Goal: Task Accomplishment & Management: Use online tool/utility

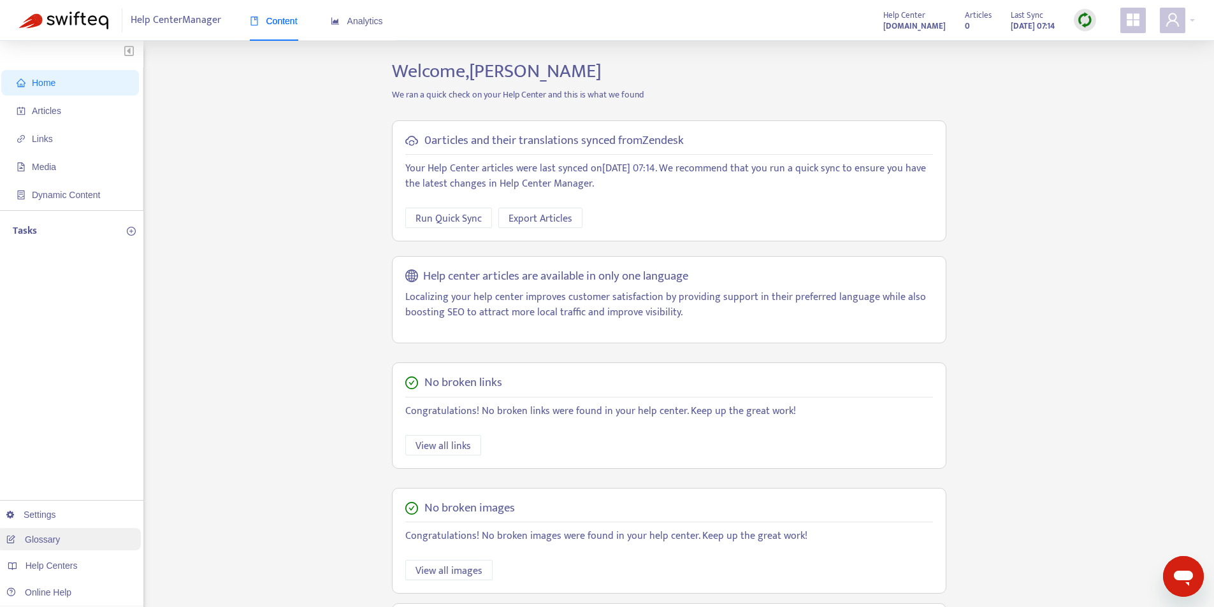
click at [73, 562] on span "Help Centers" at bounding box center [51, 566] width 52 height 10
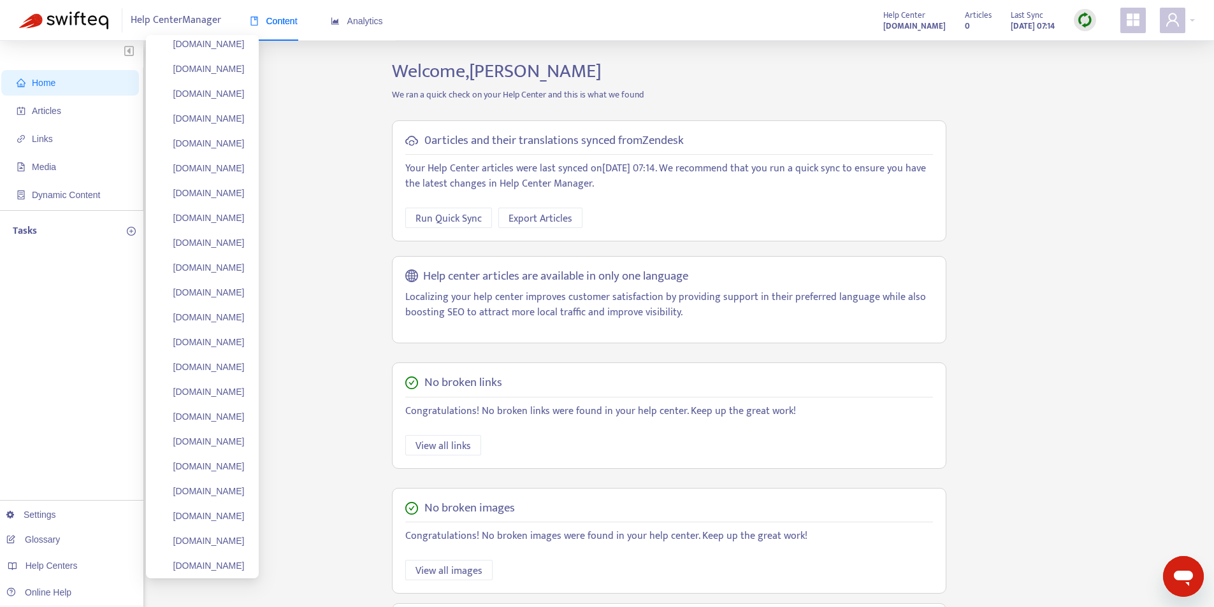
scroll to position [5676, 0]
click at [233, 542] on link "Add Help Center" at bounding box center [199, 540] width 80 height 10
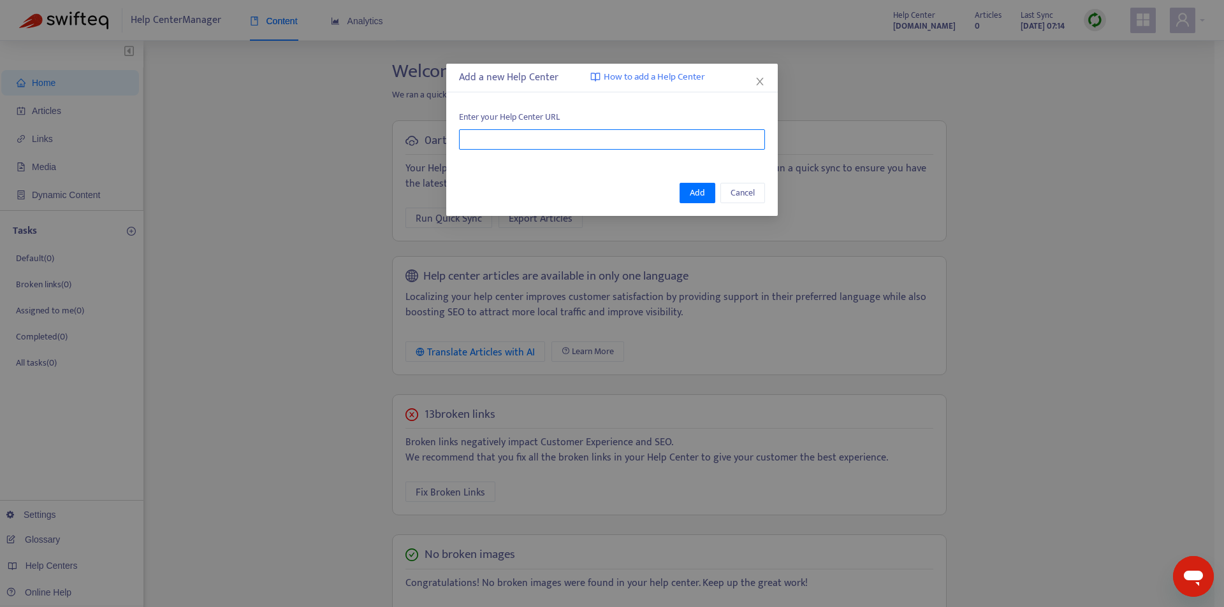
drag, startPoint x: 572, startPoint y: 164, endPoint x: 572, endPoint y: 142, distance: 21.7
click at [572, 161] on div "Add a new Help Center How to add a Help Center Enter your Help Center URL Add C…" at bounding box center [611, 140] width 331 height 152
click at [572, 142] on input "text" at bounding box center [612, 139] width 306 height 20
paste input "**********"
type input "**********"
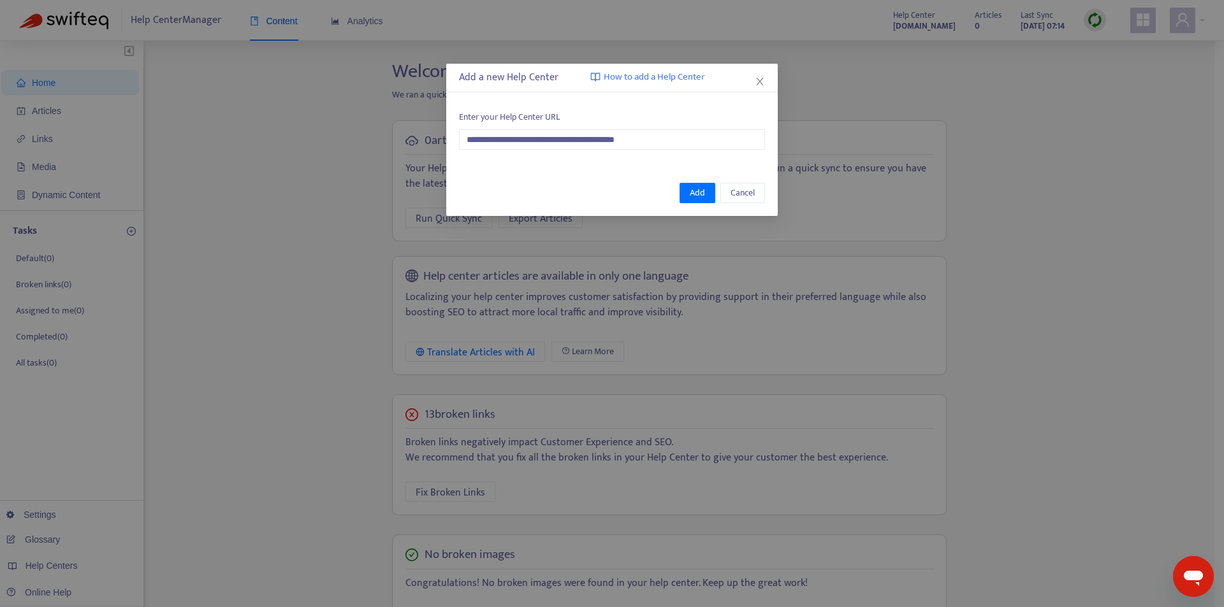
click at [608, 170] on div "Add Cancel" at bounding box center [611, 193] width 331 height 46
click at [692, 189] on span "Add" at bounding box center [697, 193] width 15 height 14
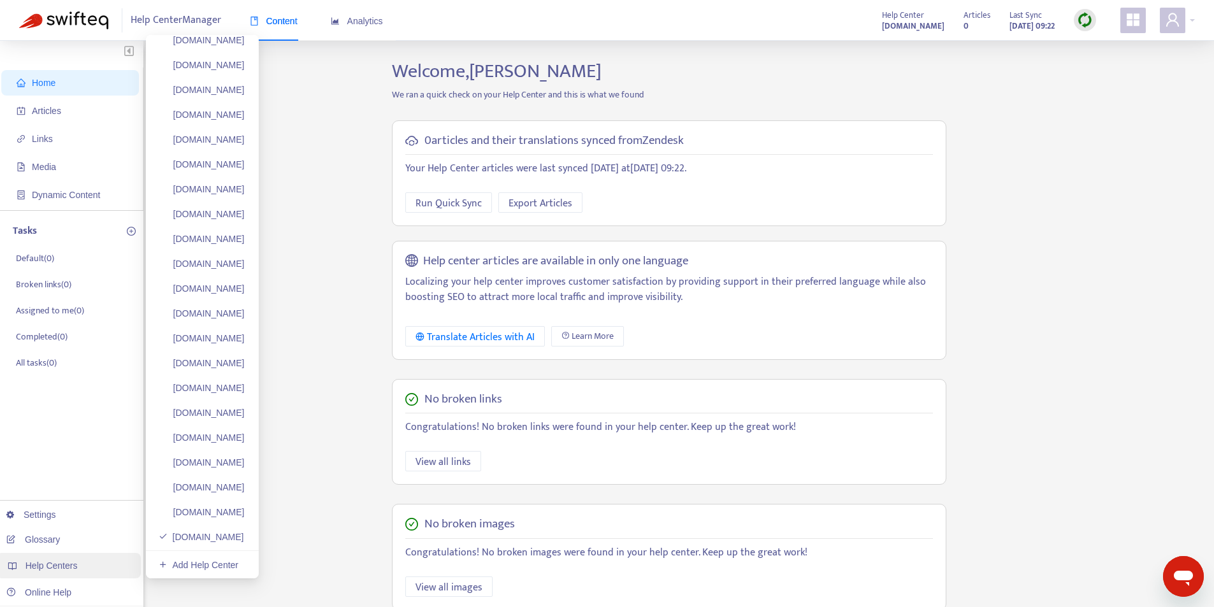
click at [65, 571] on span "Help Centers" at bounding box center [51, 566] width 52 height 10
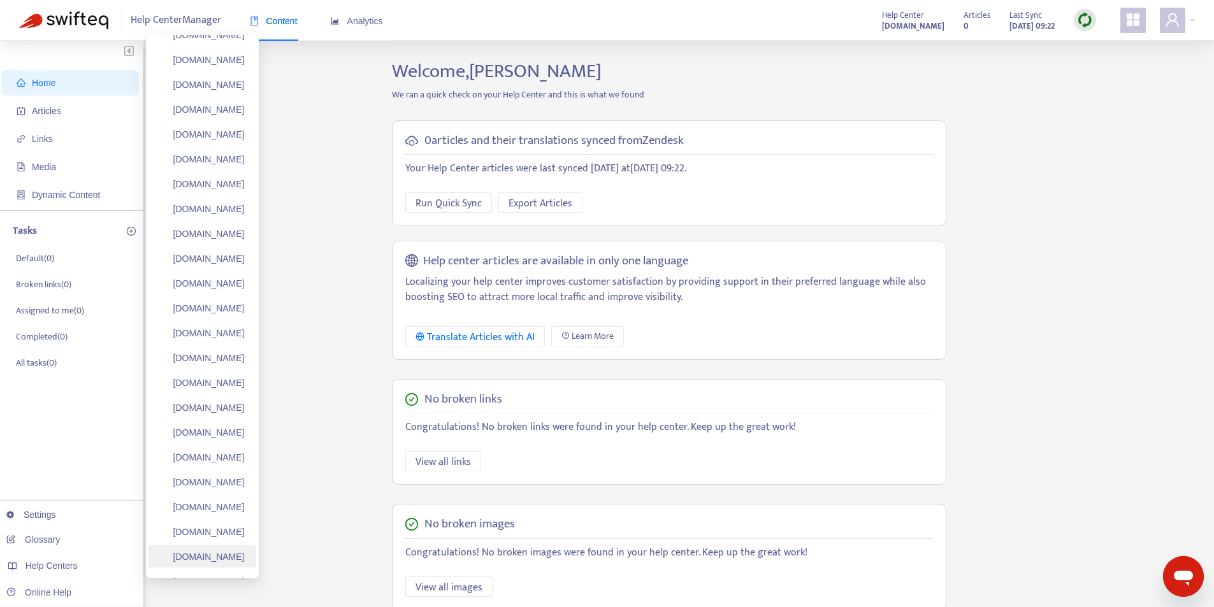
click at [230, 554] on link "[DOMAIN_NAME]" at bounding box center [202, 557] width 86 height 10
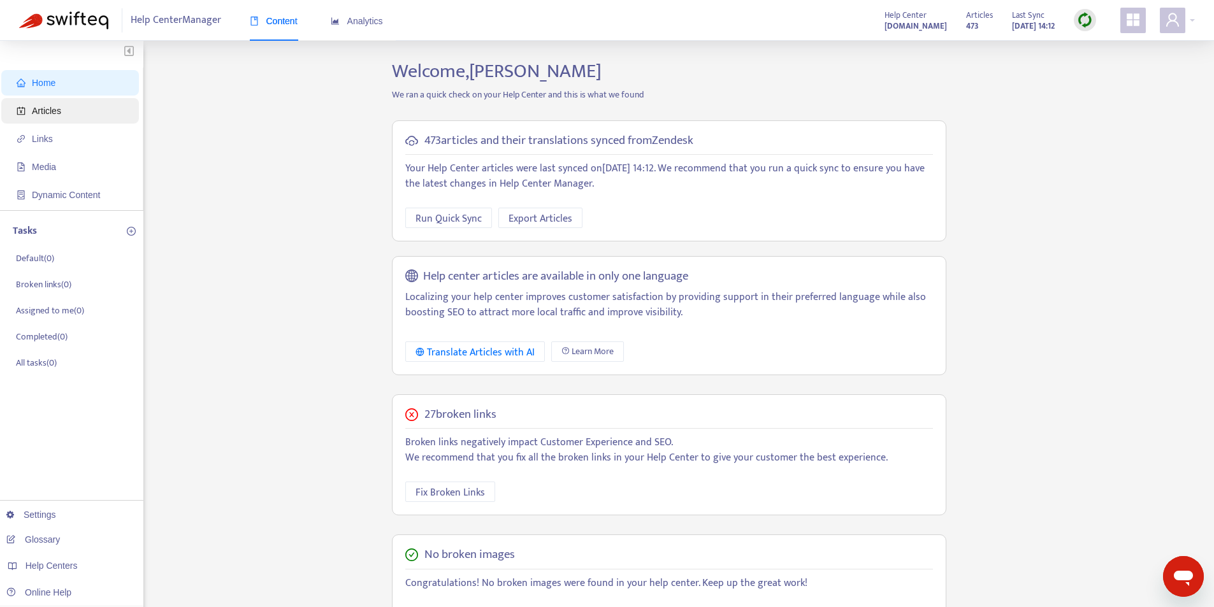
click at [43, 114] on span "Articles" at bounding box center [46, 111] width 29 height 10
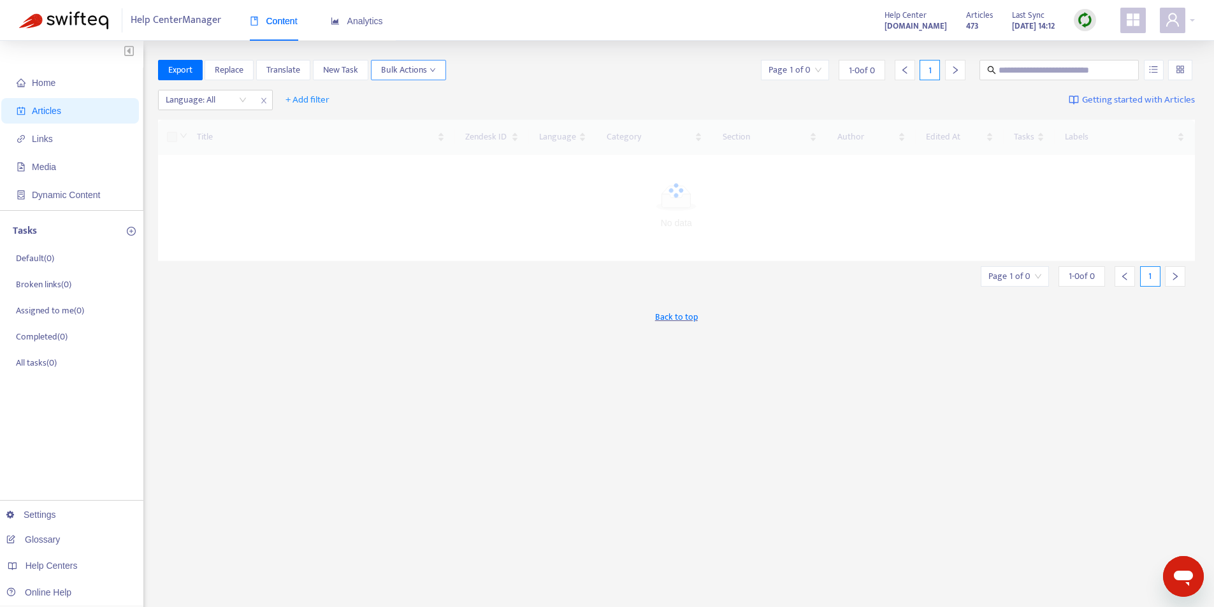
click at [408, 70] on span "Bulk Actions" at bounding box center [408, 70] width 55 height 14
click at [507, 55] on div "Home Articles Links Media Dynamic Content Tasks Default ( 0 ) Broken links ( 0 …" at bounding box center [607, 423] width 1214 height 765
click at [431, 69] on icon "down" at bounding box center [433, 70] width 6 height 6
click at [442, 69] on button "Bulk Actions" at bounding box center [408, 70] width 75 height 20
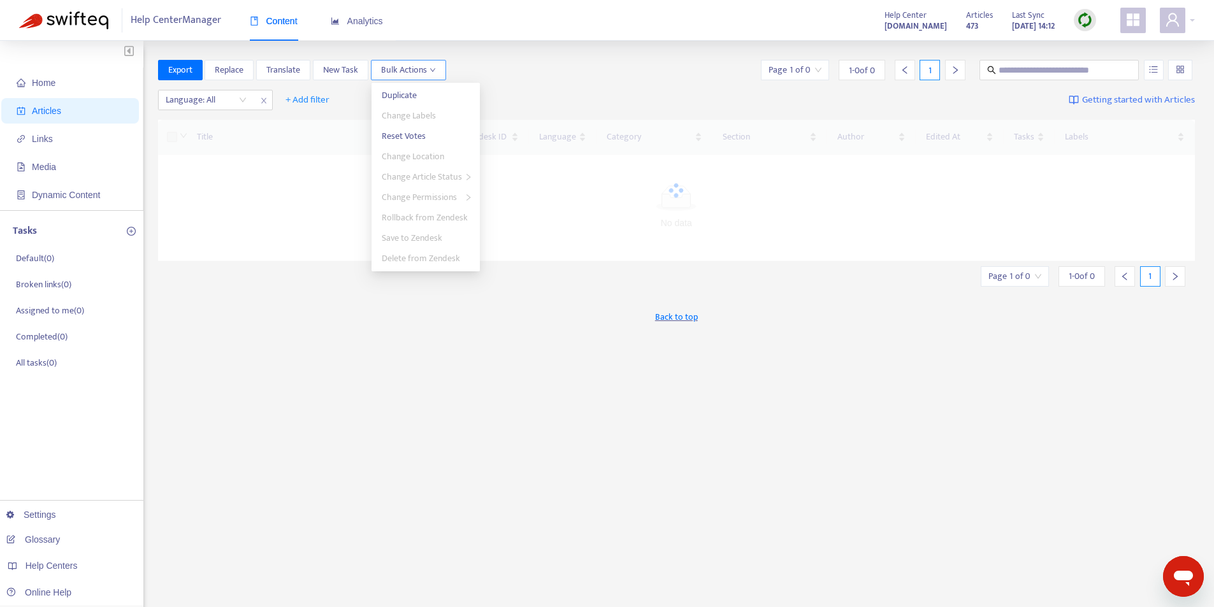
click at [427, 67] on span "Bulk Actions" at bounding box center [408, 70] width 55 height 14
click at [601, 78] on div "Export Replace Translate New Task Bulk Actions Page 1 of 0 1 - 0 of 0 1" at bounding box center [677, 70] width 1038 height 20
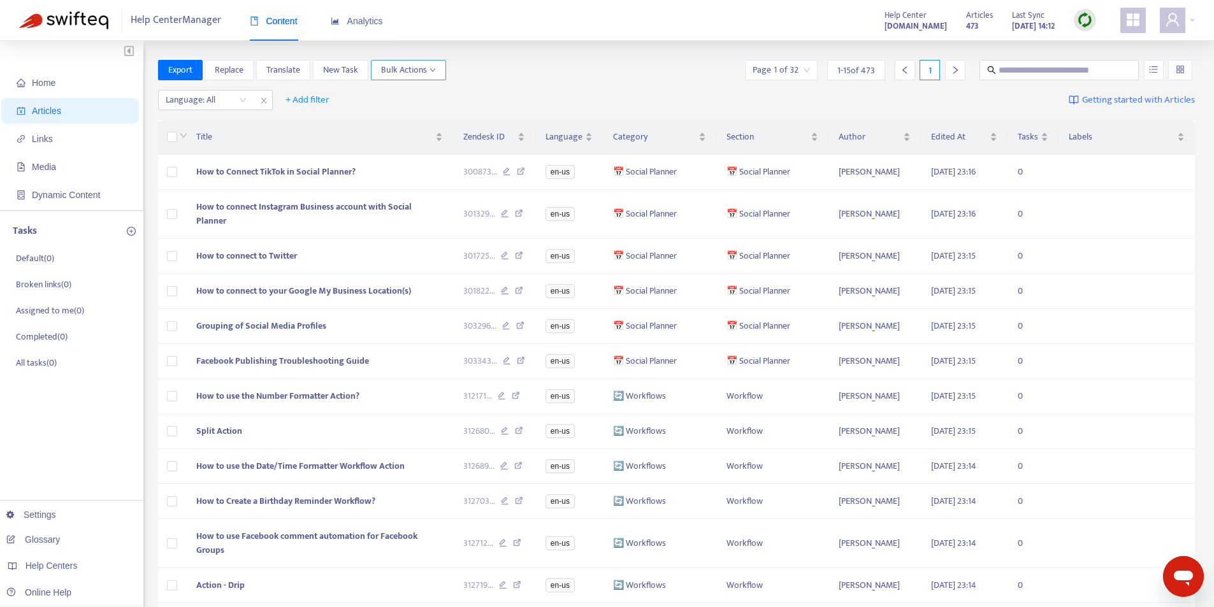
click at [399, 66] on span "Bulk Actions" at bounding box center [408, 70] width 55 height 14
click at [404, 99] on span "Duplicate" at bounding box center [399, 95] width 35 height 15
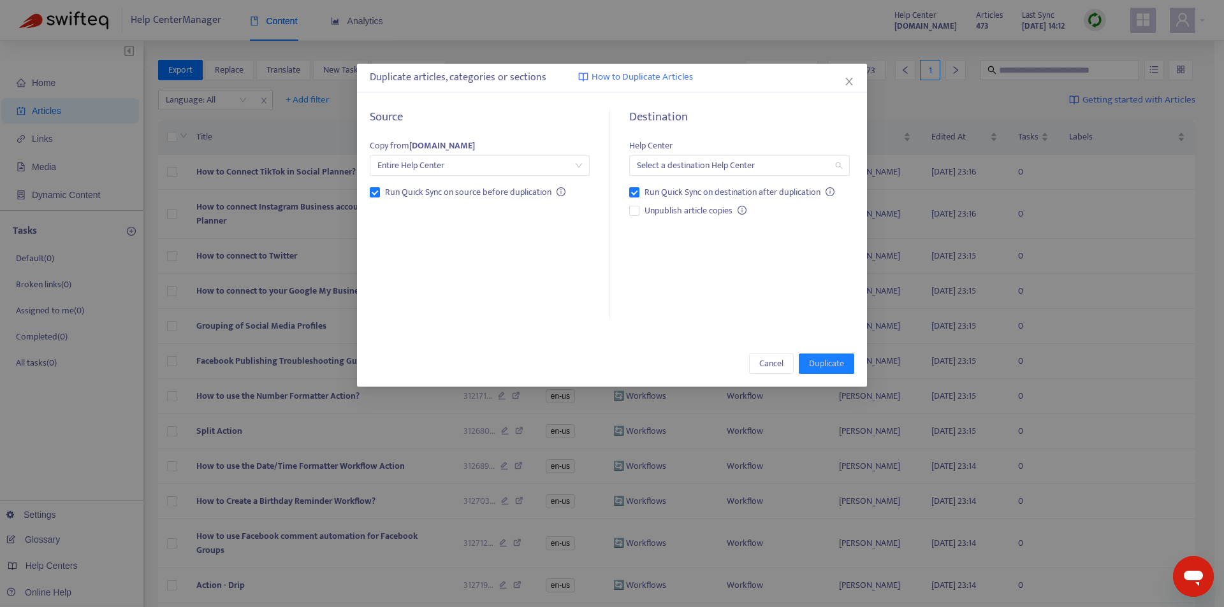
click at [820, 168] on input "search" at bounding box center [739, 165] width 205 height 19
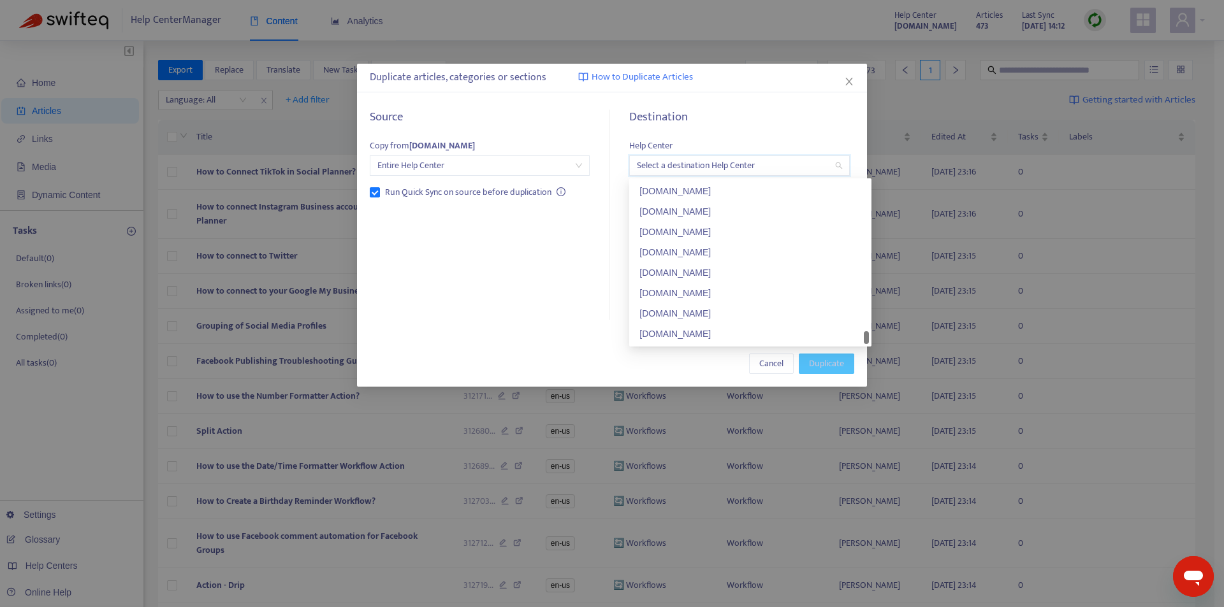
click at [853, 364] on body "Help Center Manager Content Analytics Help Center [DOMAIN_NAME] Articles 473 La…" at bounding box center [607, 403] width 1214 height 806
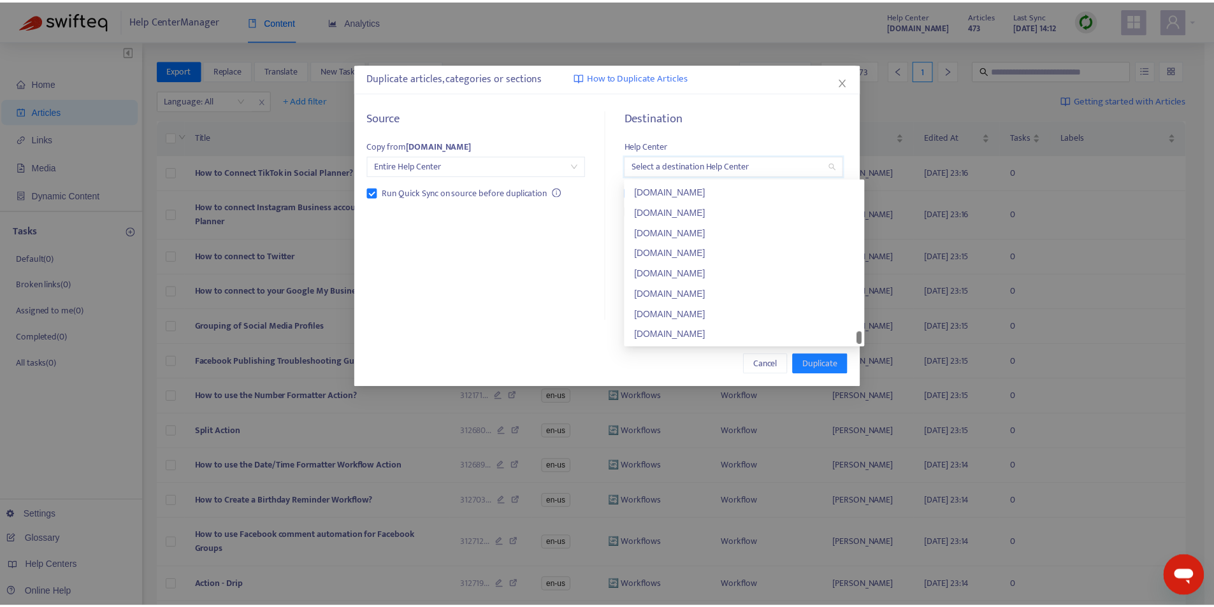
scroll to position [4874, 0]
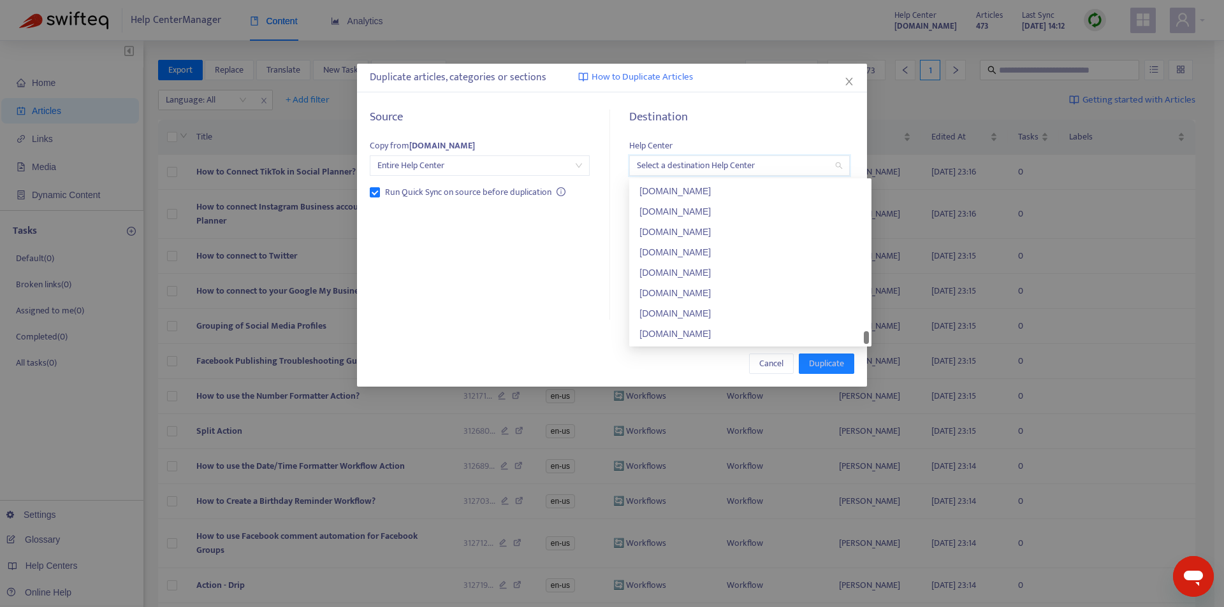
click at [861, 341] on div "[DOMAIN_NAME] [DOMAIN_NAME] [DOMAIN_NAME] [DOMAIN_NAME] [DOMAIN_NAME] [DOMAIN_N…" at bounding box center [750, 262] width 237 height 163
click at [765, 340] on div "[DOMAIN_NAME]" at bounding box center [750, 334] width 222 height 14
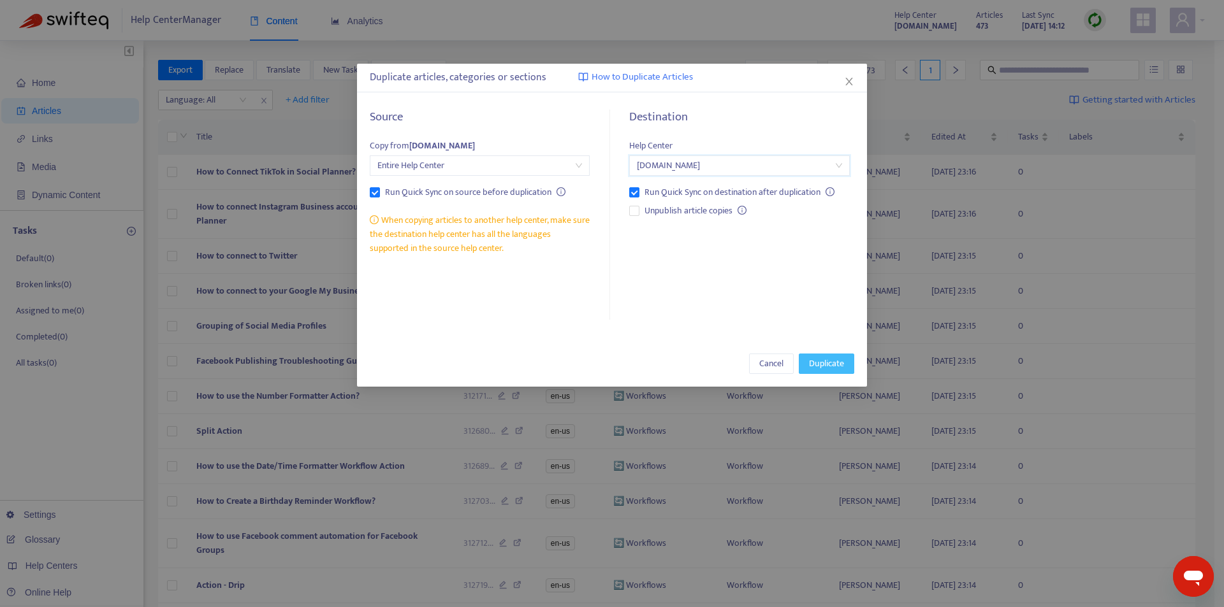
click at [827, 366] on span "Duplicate" at bounding box center [826, 364] width 35 height 14
